Goal: Task Accomplishment & Management: Complete application form

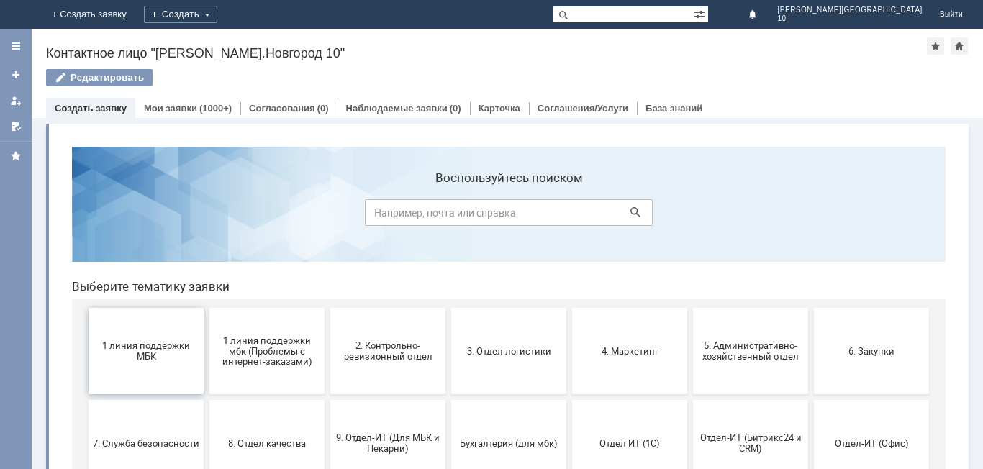
click at [153, 371] on button "1 линия поддержки МБК" at bounding box center [146, 351] width 115 height 86
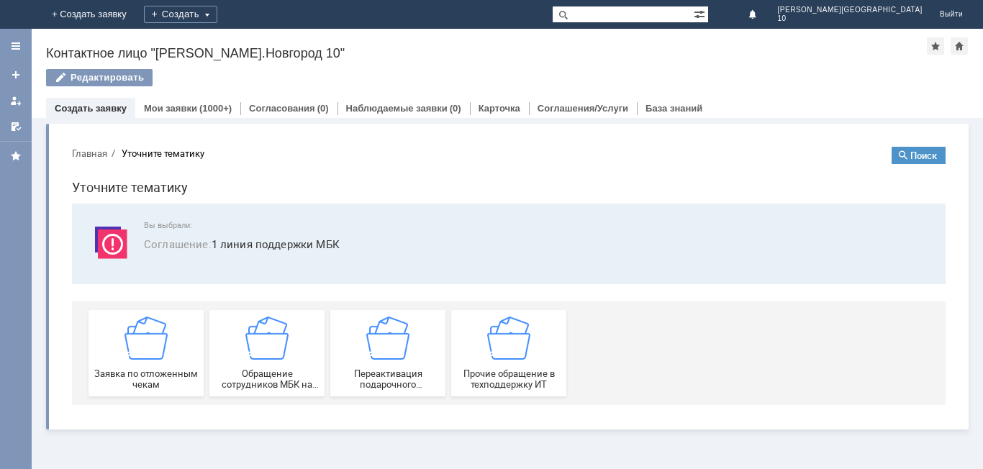
click at [153, 371] on span "Заявка по отложенным чекам" at bounding box center [146, 380] width 107 height 22
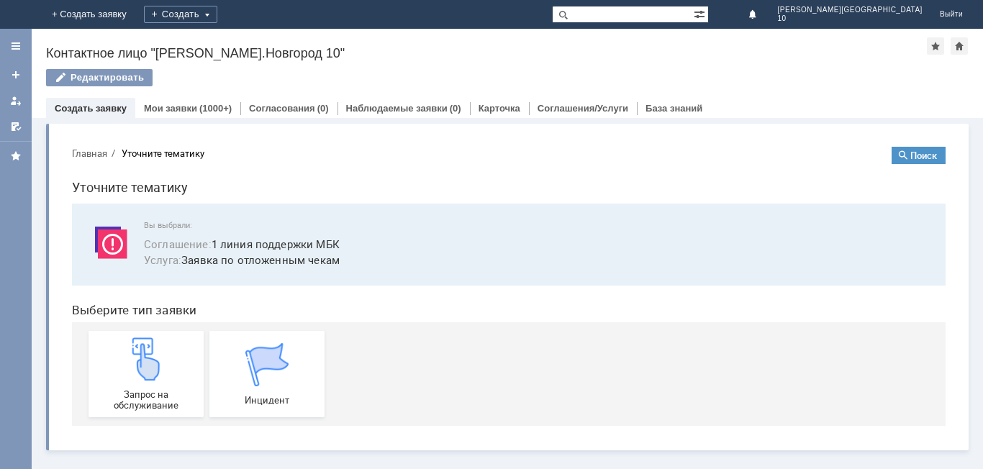
click at [153, 371] on img at bounding box center [146, 359] width 43 height 43
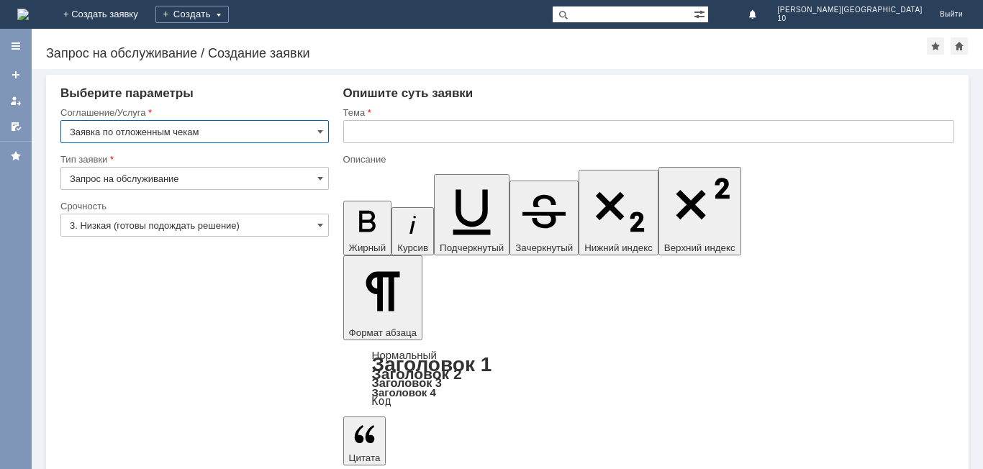
click at [371, 138] on input "text" at bounding box center [648, 131] width 611 height 23
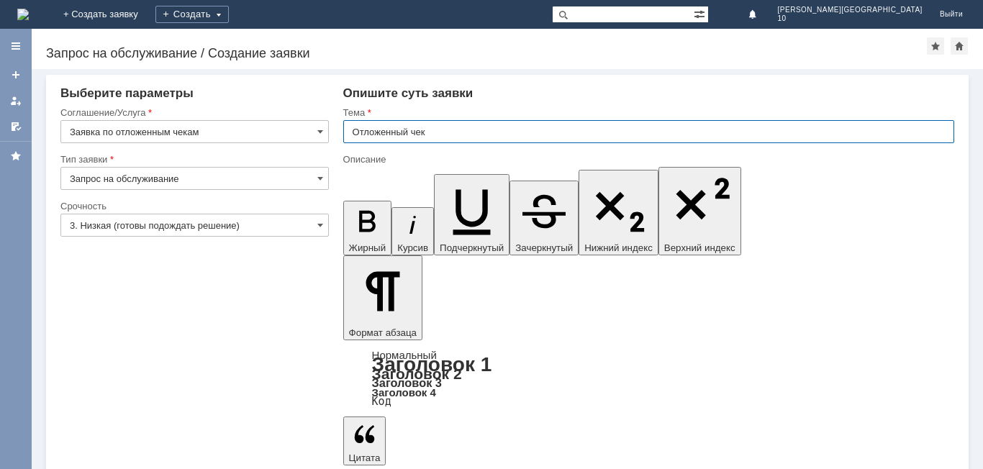
type input "Отложенный чек"
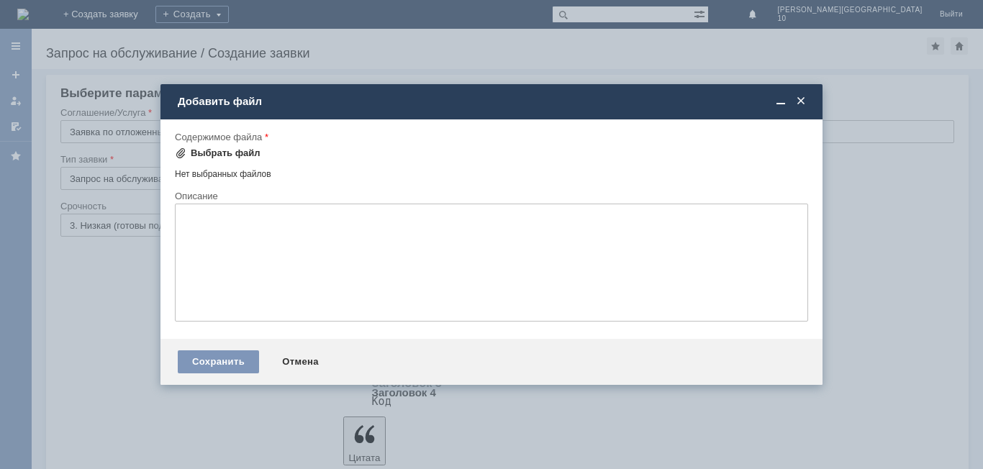
click at [234, 150] on div "Выбрать файл" at bounding box center [226, 154] width 70 height 12
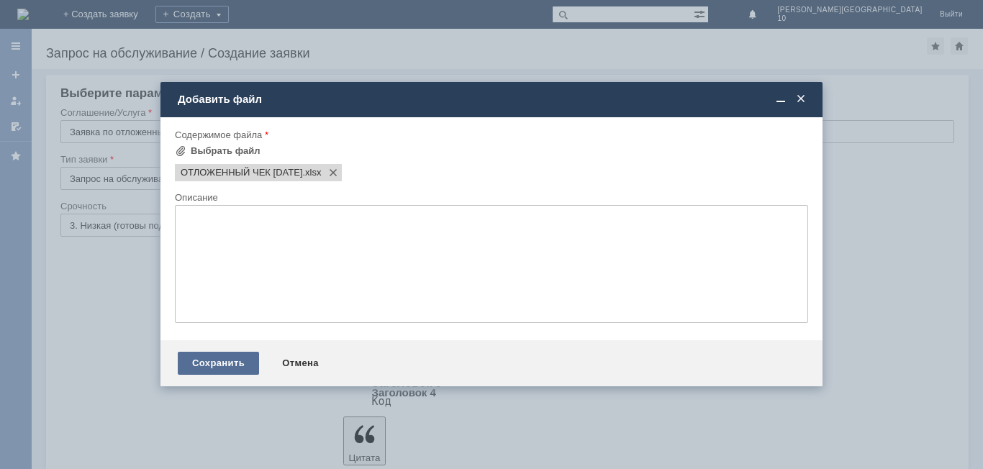
click at [227, 363] on div "Сохранить" at bounding box center [218, 363] width 81 height 23
